Goal: Navigation & Orientation: Find specific page/section

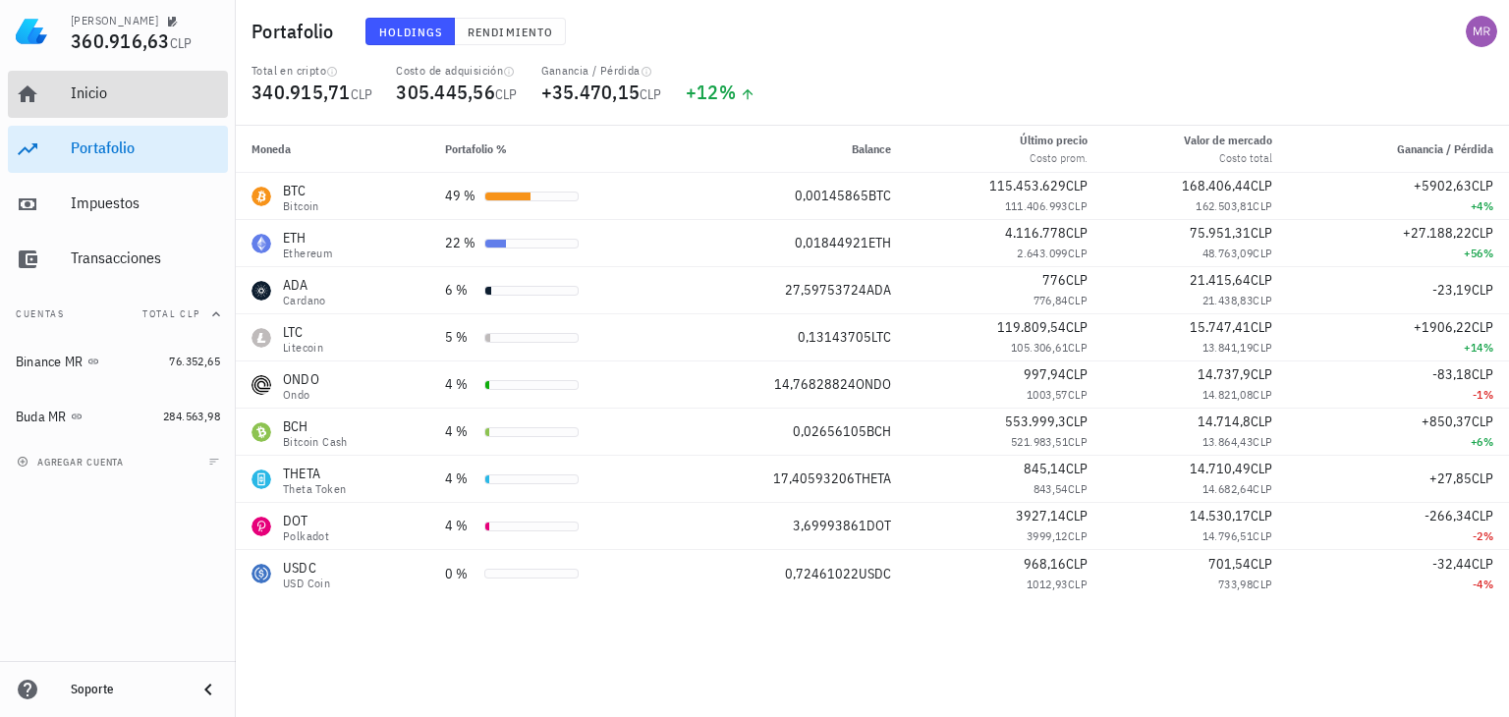
click at [128, 104] on div "Inicio" at bounding box center [145, 94] width 149 height 44
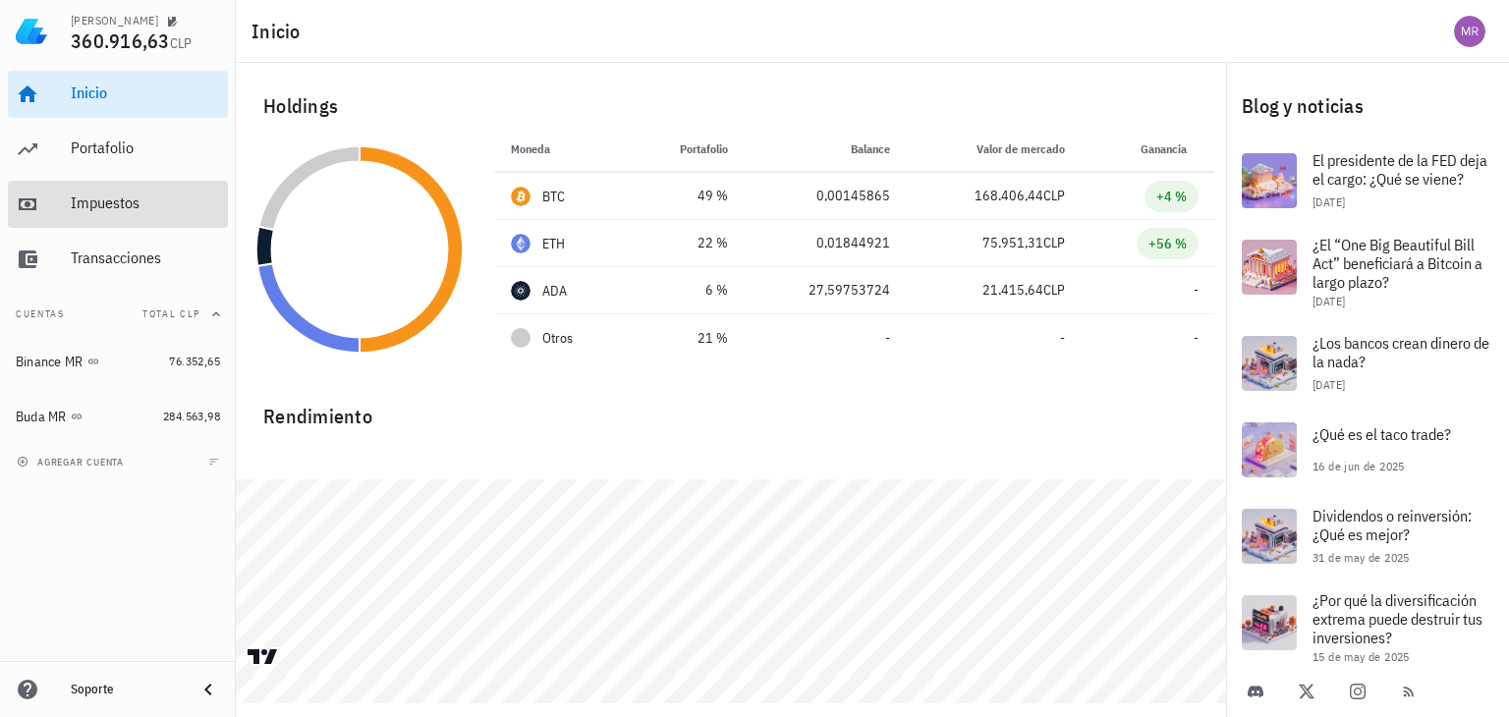
click at [114, 193] on div "Impuestos" at bounding box center [145, 204] width 149 height 44
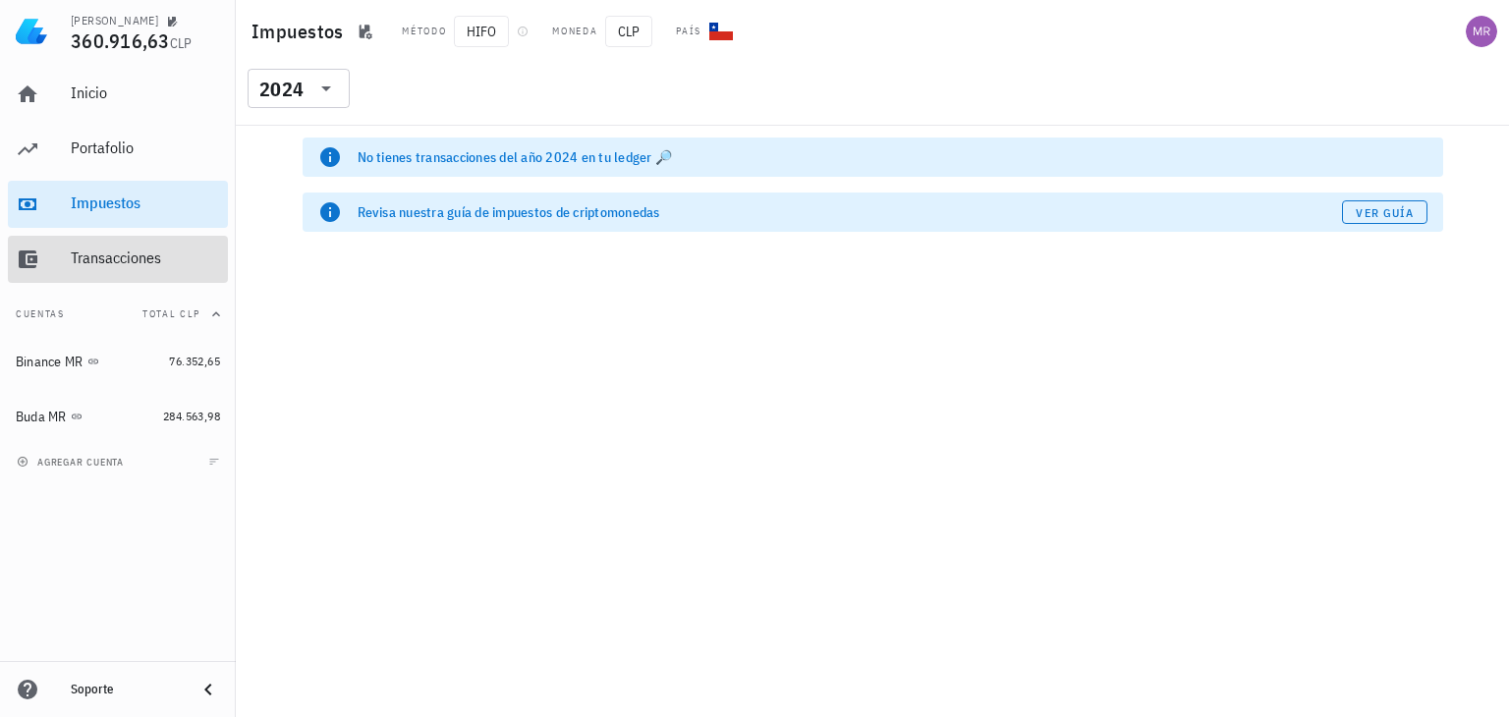
click at [117, 247] on div "Transacciones" at bounding box center [145, 259] width 149 height 44
